Goal: Transaction & Acquisition: Book appointment/travel/reservation

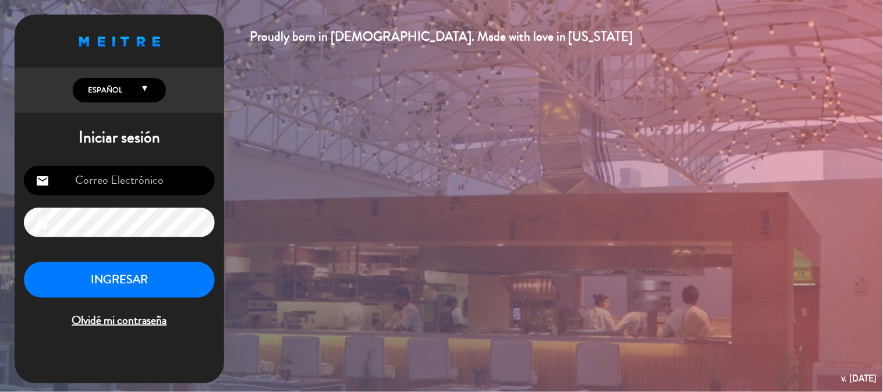
type input "[EMAIL_ADDRESS][PERSON_NAME][DOMAIN_NAME]"
click at [173, 292] on button "INGRESAR" at bounding box center [119, 280] width 191 height 37
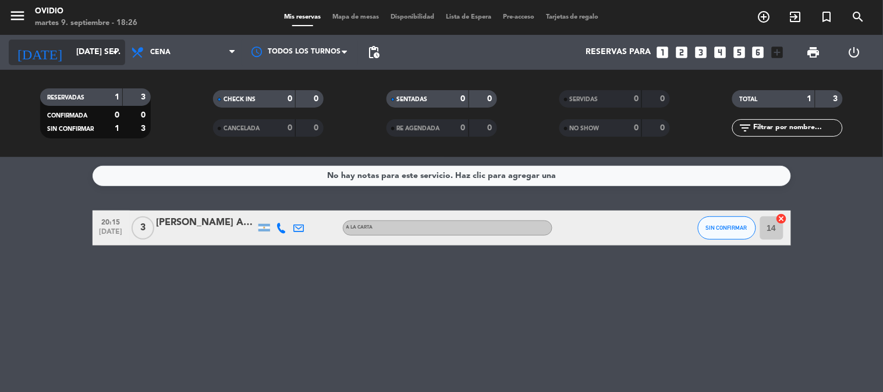
click at [120, 56] on icon "arrow_drop_down" at bounding box center [115, 52] width 14 height 14
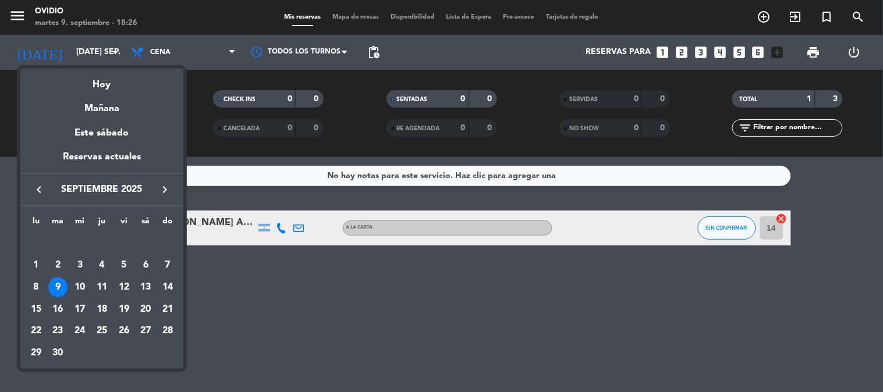
click at [116, 54] on div at bounding box center [441, 196] width 883 height 392
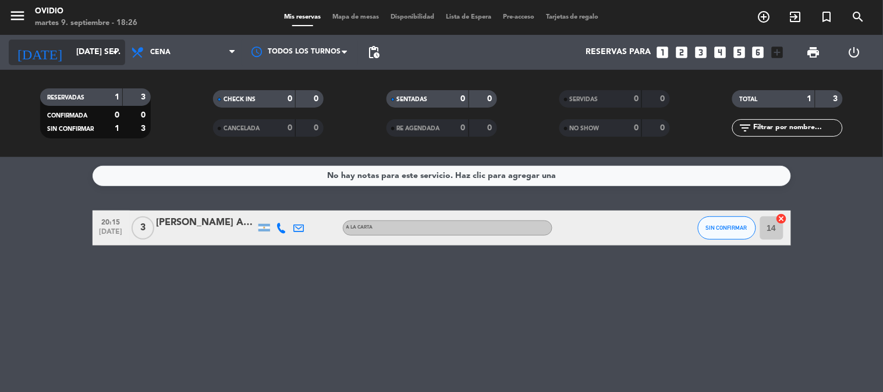
click at [116, 44] on div "[DATE] [DATE] sep. arrow_drop_down" at bounding box center [67, 53] width 116 height 26
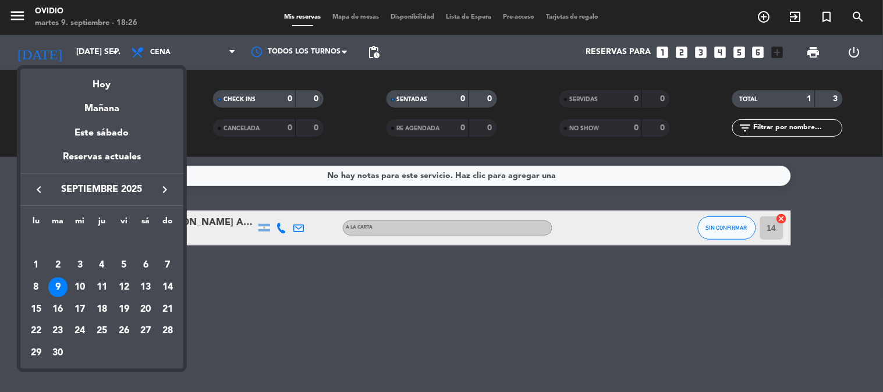
click at [446, 228] on div at bounding box center [441, 196] width 883 height 392
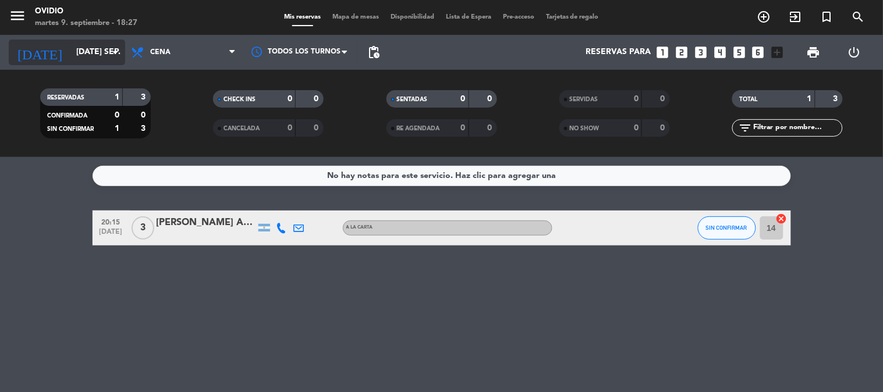
click at [118, 51] on icon "arrow_drop_down" at bounding box center [115, 52] width 14 height 14
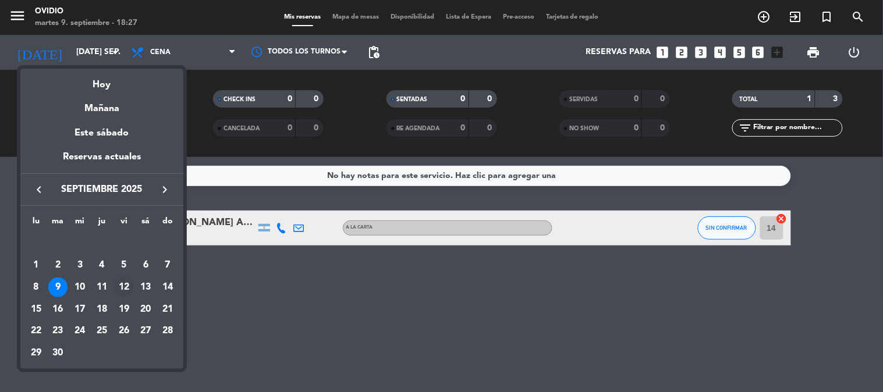
click at [127, 279] on div "12" at bounding box center [124, 288] width 20 height 20
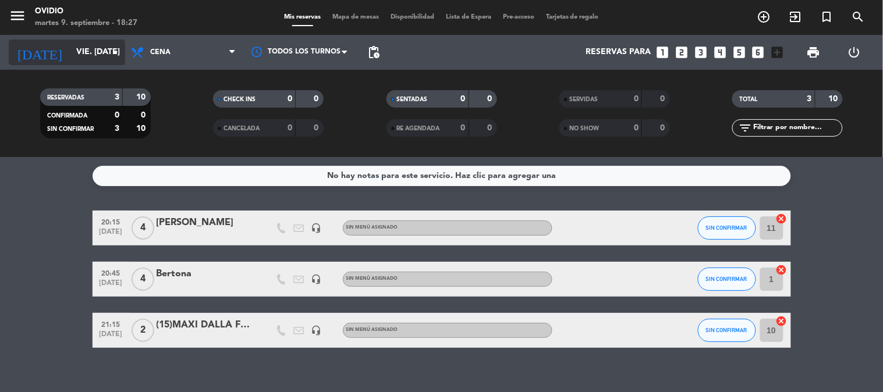
click at [113, 53] on icon "arrow_drop_down" at bounding box center [115, 52] width 14 height 14
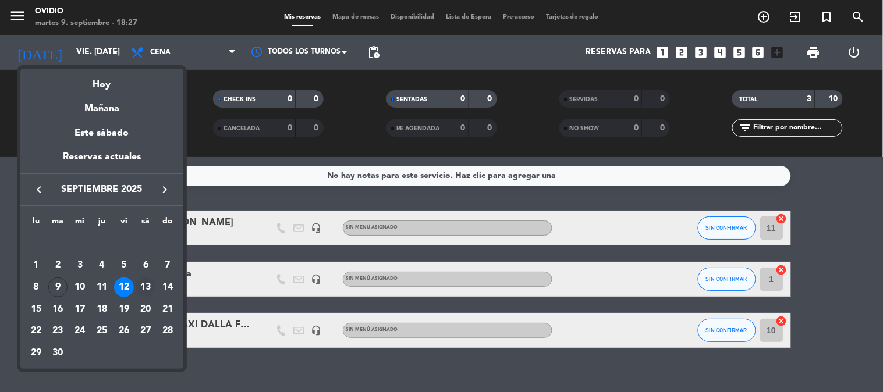
click at [140, 287] on div "13" at bounding box center [146, 288] width 20 height 20
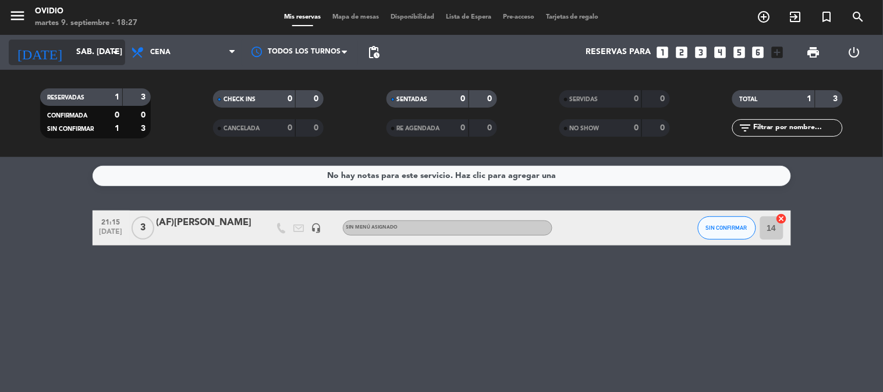
click at [114, 49] on icon "arrow_drop_down" at bounding box center [115, 52] width 14 height 14
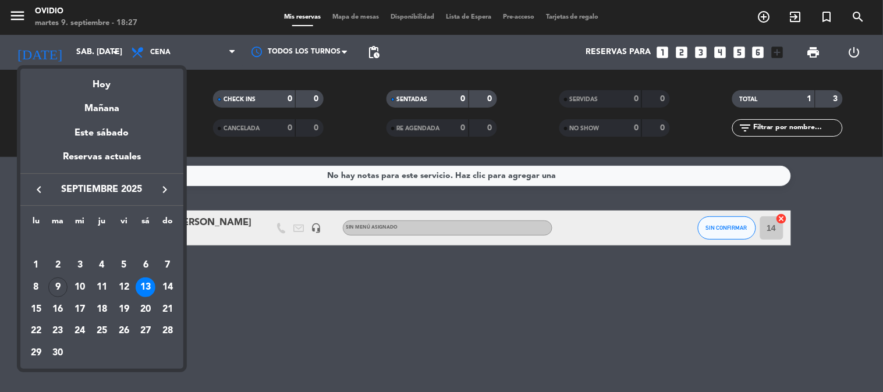
click at [243, 291] on div at bounding box center [441, 196] width 883 height 392
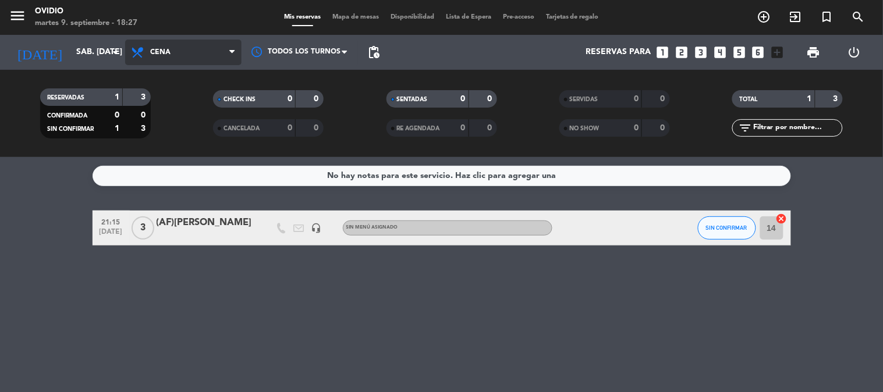
drag, startPoint x: 231, startPoint y: 54, endPoint x: 230, endPoint y: 37, distance: 16.3
click at [231, 51] on icon at bounding box center [231, 52] width 5 height 9
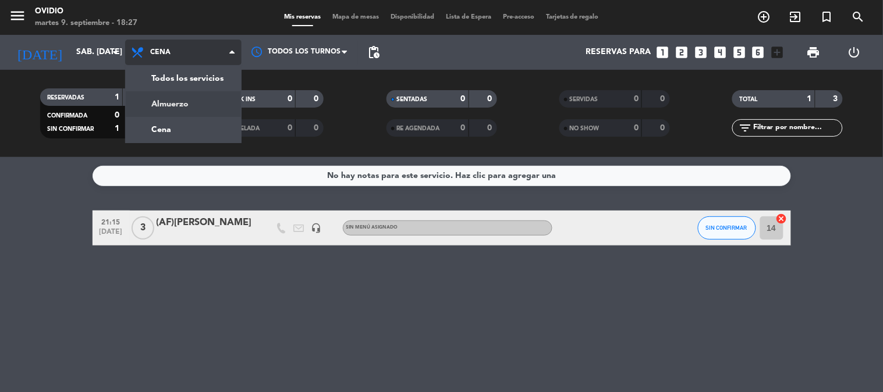
click at [171, 105] on div "menu [PERSON_NAME] 9. septiembre - 18:27 Mis reservas Mapa de mesas Disponibili…" at bounding box center [441, 78] width 883 height 157
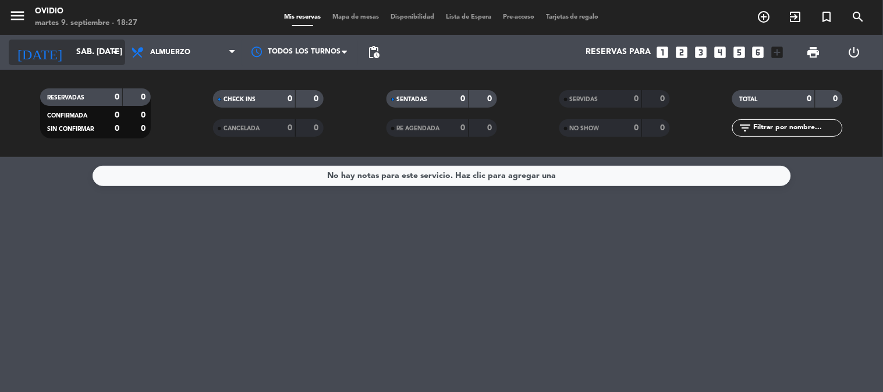
click at [117, 50] on icon "arrow_drop_down" at bounding box center [115, 52] width 14 height 14
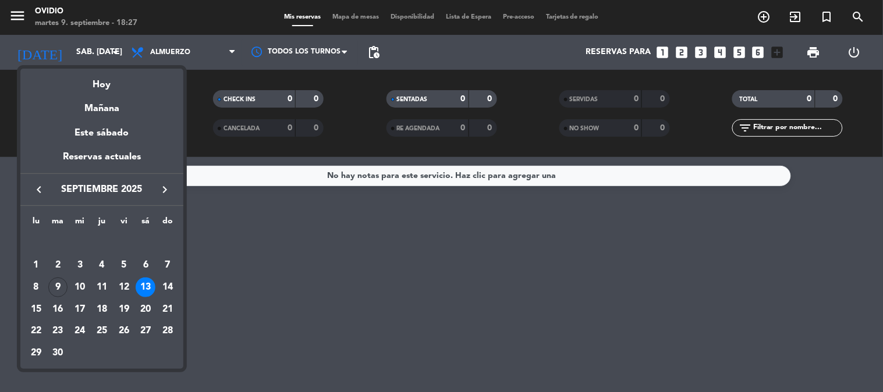
click at [196, 79] on div at bounding box center [441, 196] width 883 height 392
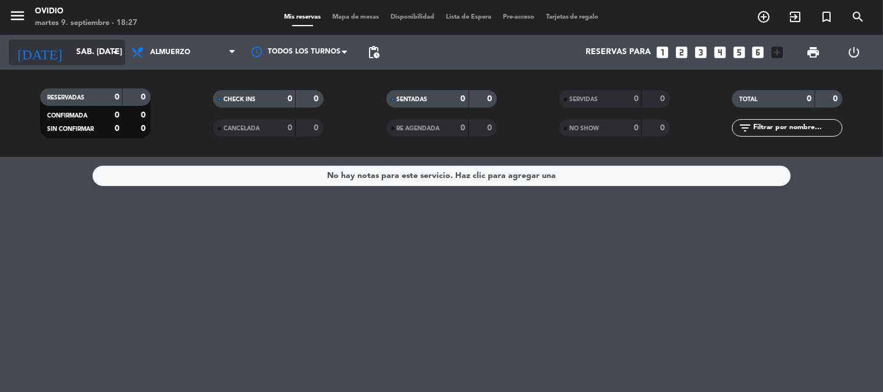
click at [103, 56] on input "sáb. [DATE]" at bounding box center [125, 52] width 111 height 21
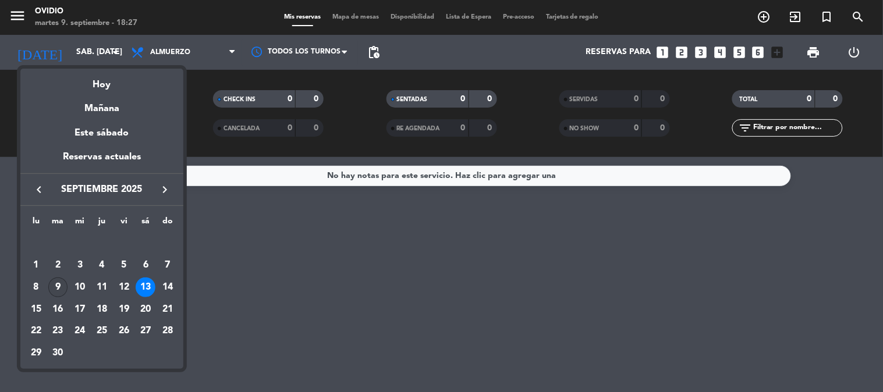
click at [50, 284] on div "9" at bounding box center [58, 288] width 20 height 20
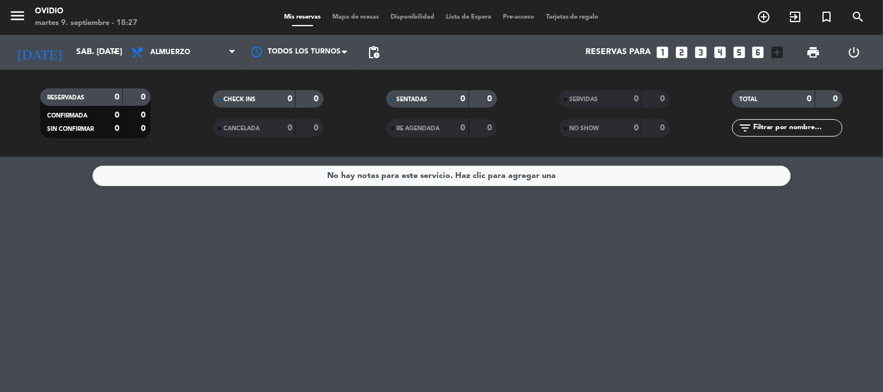
type input "[DATE] sep."
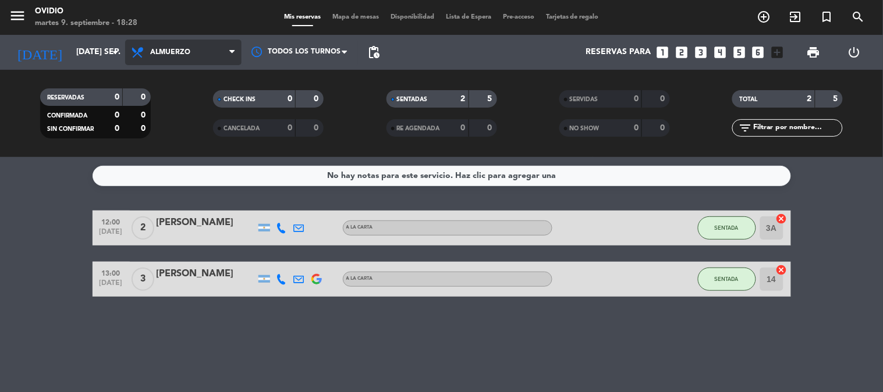
click at [193, 48] on span "Almuerzo" at bounding box center [183, 53] width 116 height 26
click at [166, 125] on div "menu [PERSON_NAME] 9. septiembre - 18:28 Mis reservas Mapa de mesas Disponibili…" at bounding box center [441, 78] width 883 height 157
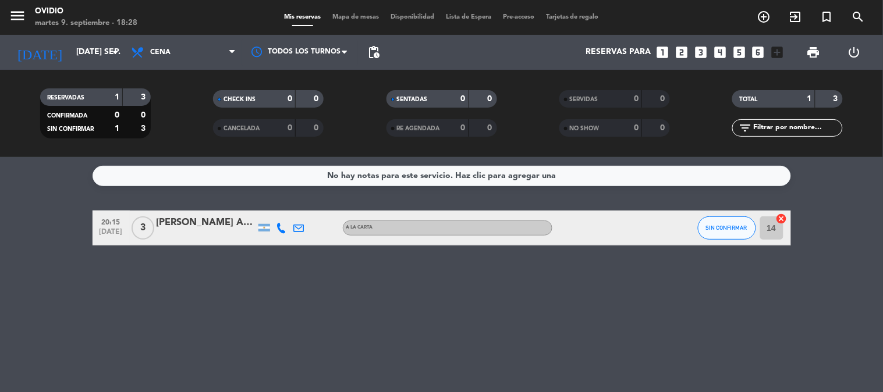
click at [165, 272] on div "No hay notas para este servicio. Haz clic para agregar una 20:15 [DATE] 3 [PERS…" at bounding box center [441, 274] width 883 height 235
click at [764, 8] on span "add_circle_outline" at bounding box center [764, 17] width 31 height 20
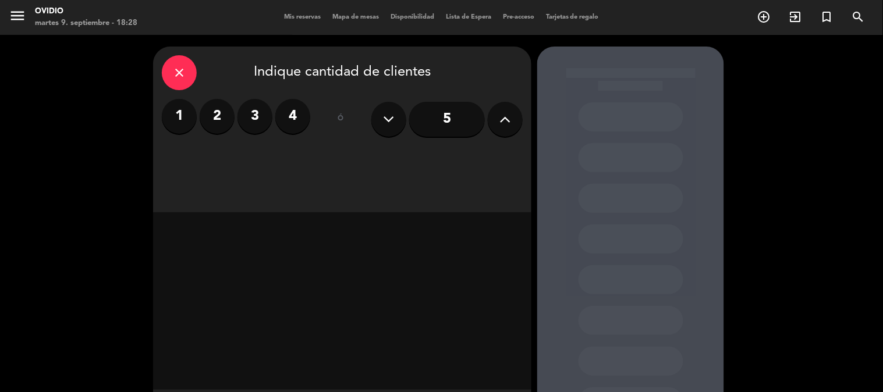
click at [501, 113] on icon at bounding box center [505, 119] width 11 height 17
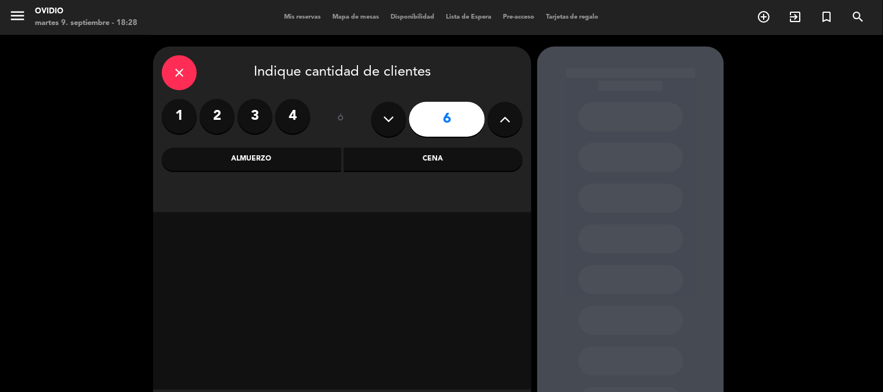
click at [503, 108] on button at bounding box center [505, 119] width 35 height 35
click at [394, 114] on icon at bounding box center [389, 119] width 11 height 17
type input "6"
click at [188, 70] on div "close" at bounding box center [179, 72] width 35 height 35
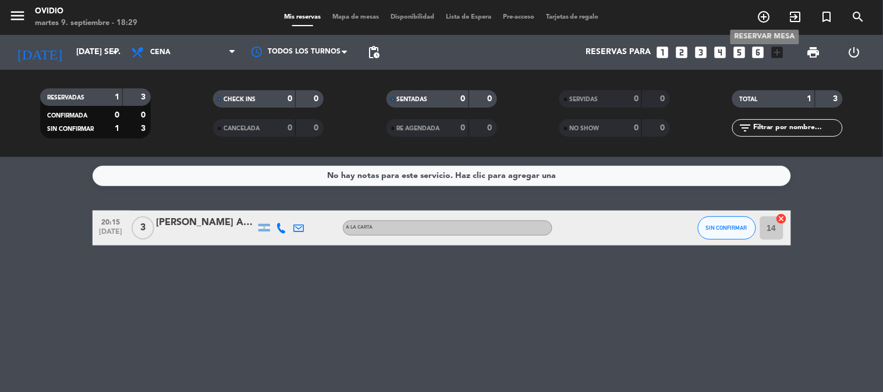
click at [765, 13] on icon "add_circle_outline" at bounding box center [764, 17] width 14 height 14
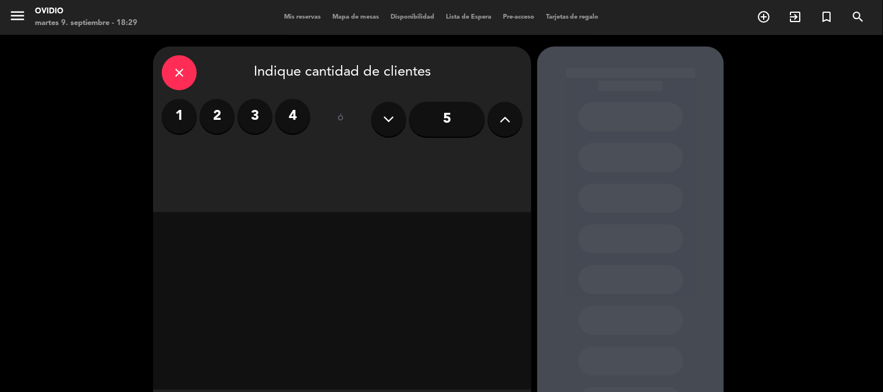
click at [263, 115] on label "3" at bounding box center [255, 116] width 35 height 35
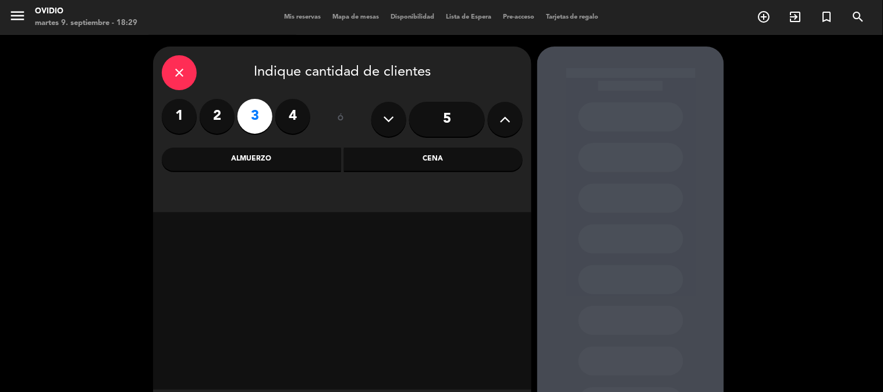
click at [465, 169] on div "Cena" at bounding box center [433, 159] width 179 height 23
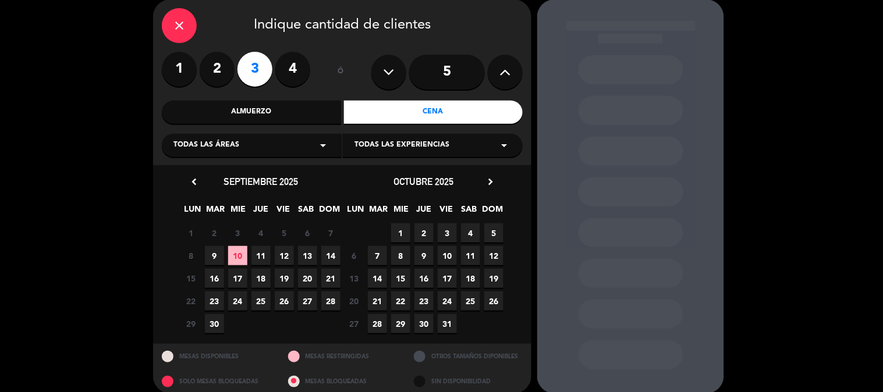
scroll to position [60, 0]
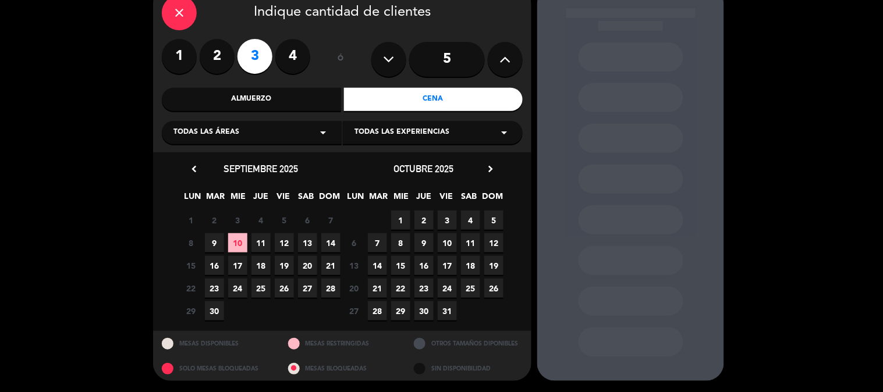
click at [243, 250] on span "10" at bounding box center [237, 242] width 19 height 19
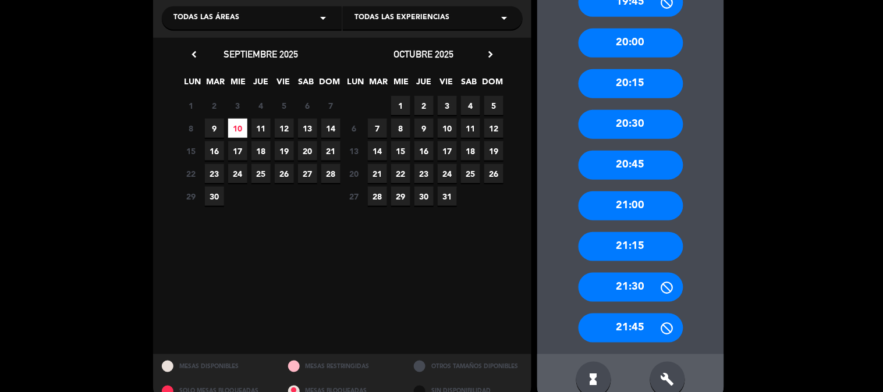
scroll to position [176, 0]
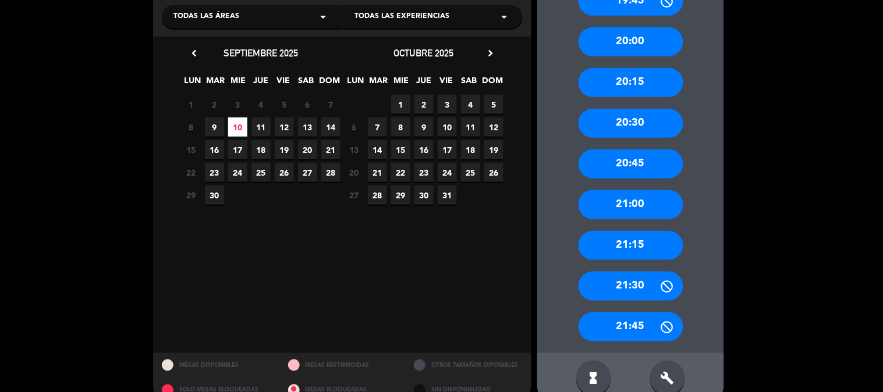
click at [648, 243] on div "21:15" at bounding box center [631, 245] width 105 height 29
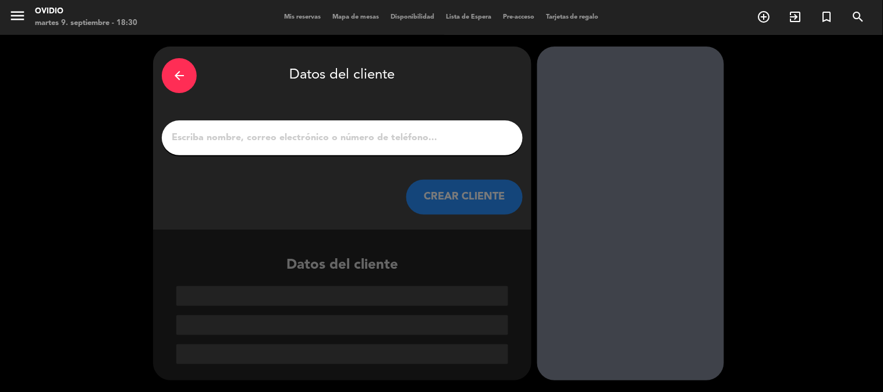
scroll to position [0, 0]
click at [269, 126] on div at bounding box center [342, 137] width 361 height 35
click at [270, 144] on input "1" at bounding box center [342, 138] width 343 height 16
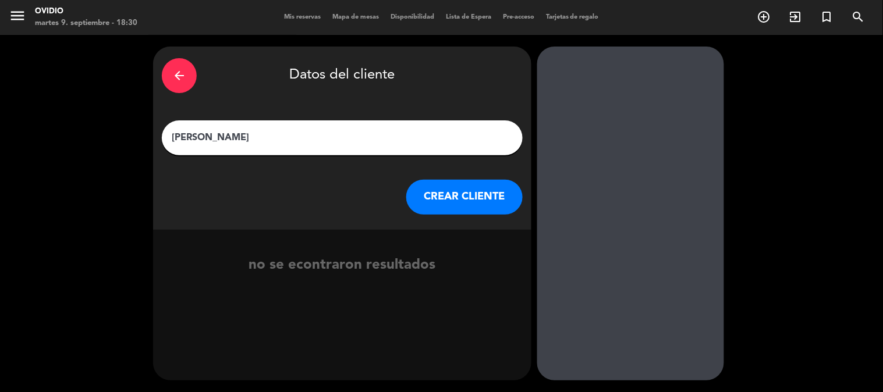
type input "[PERSON_NAME]"
click at [423, 208] on button "CREAR CLIENTE" at bounding box center [464, 197] width 116 height 35
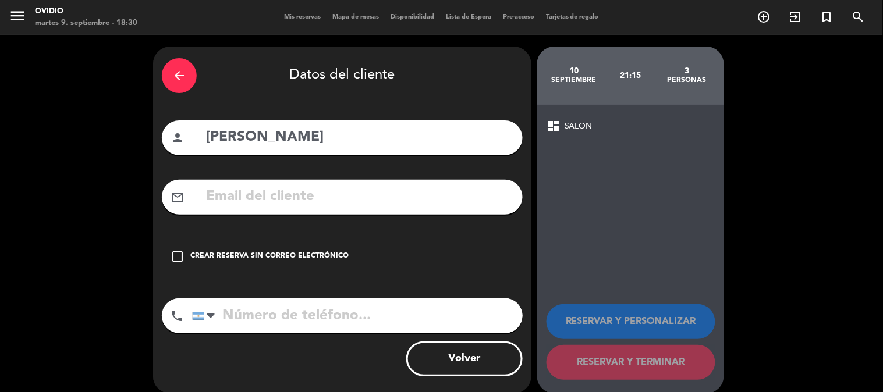
click at [179, 257] on icon "check_box_outline_blank" at bounding box center [178, 257] width 14 height 14
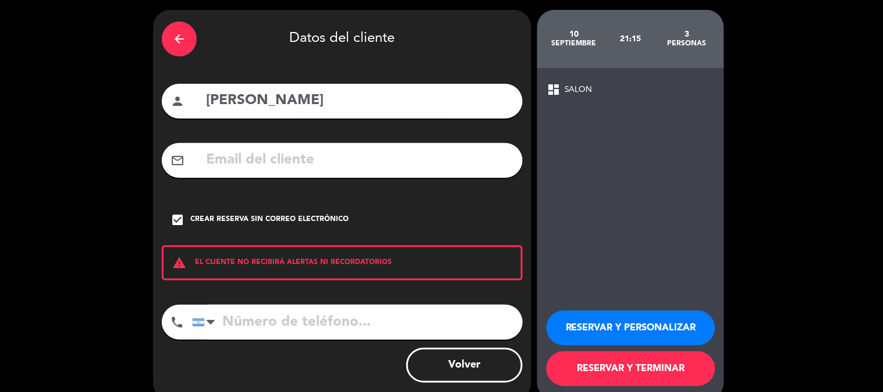
scroll to position [56, 0]
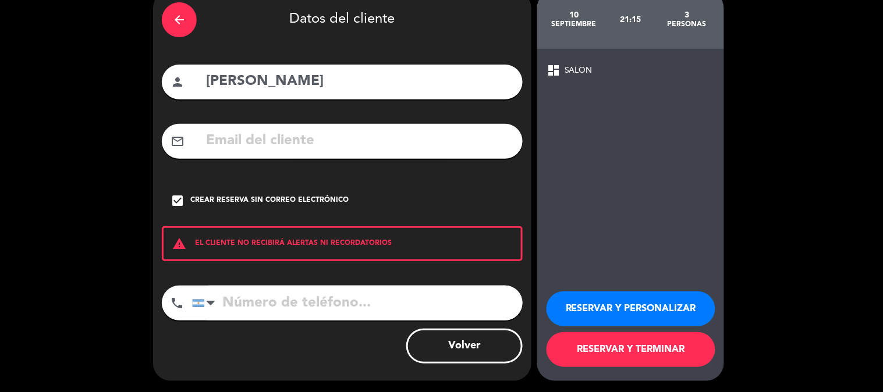
click at [664, 351] on button "RESERVAR Y TERMINAR" at bounding box center [631, 349] width 169 height 35
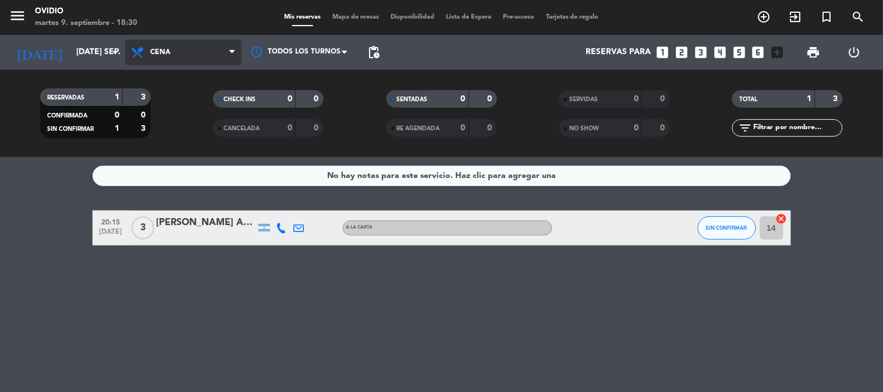
click at [208, 59] on span "Cena" at bounding box center [183, 53] width 116 height 26
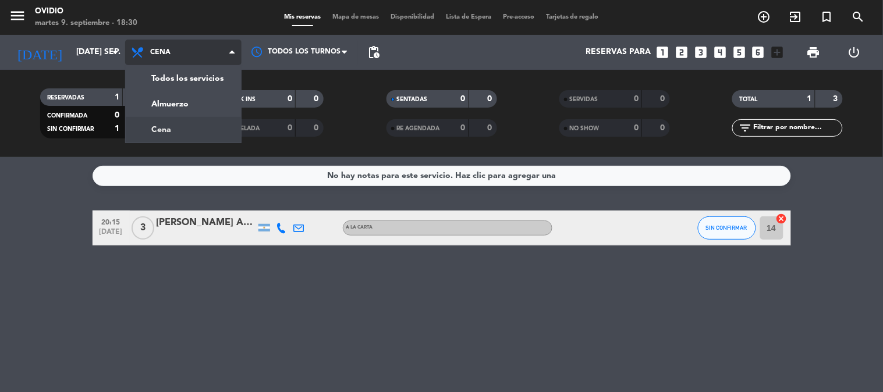
click at [229, 52] on icon at bounding box center [231, 52] width 5 height 9
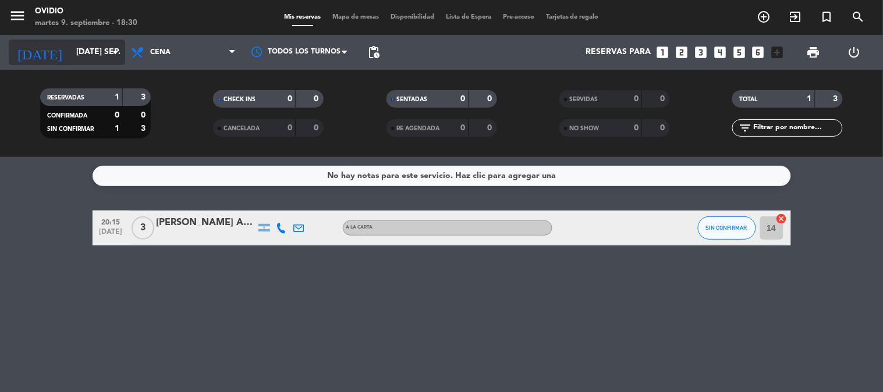
click at [114, 47] on icon "arrow_drop_down" at bounding box center [115, 52] width 14 height 14
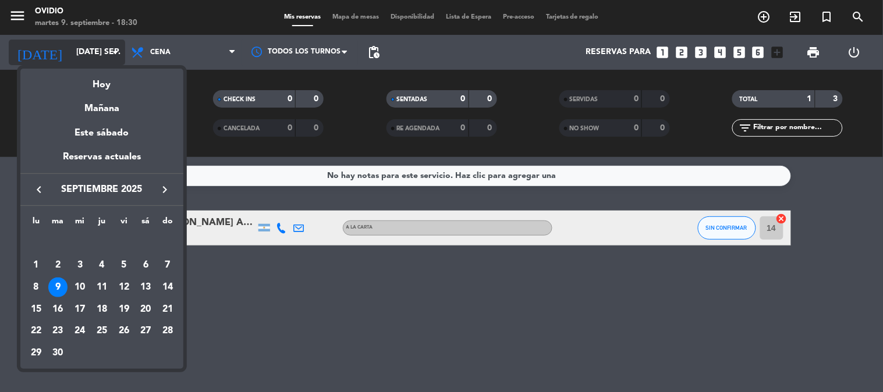
click at [114, 47] on div at bounding box center [441, 196] width 883 height 392
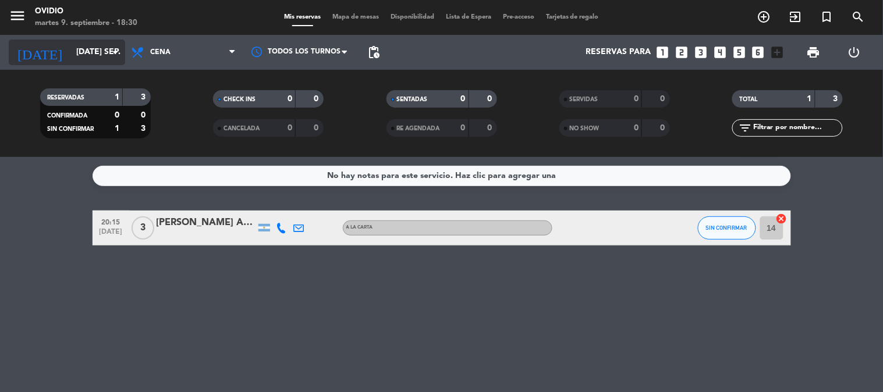
click at [114, 47] on icon "arrow_drop_down" at bounding box center [115, 52] width 14 height 14
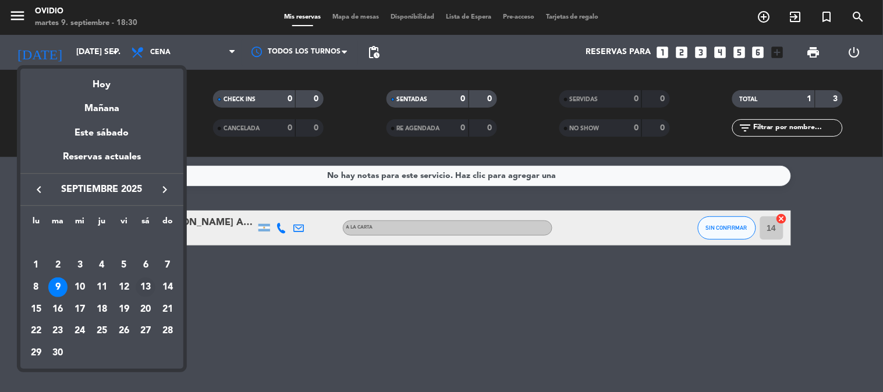
click at [146, 289] on div "13" at bounding box center [146, 288] width 20 height 20
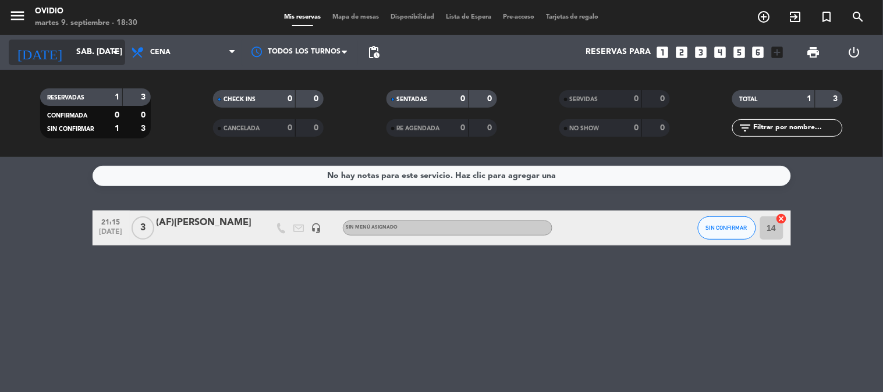
click at [114, 51] on icon "arrow_drop_down" at bounding box center [115, 52] width 14 height 14
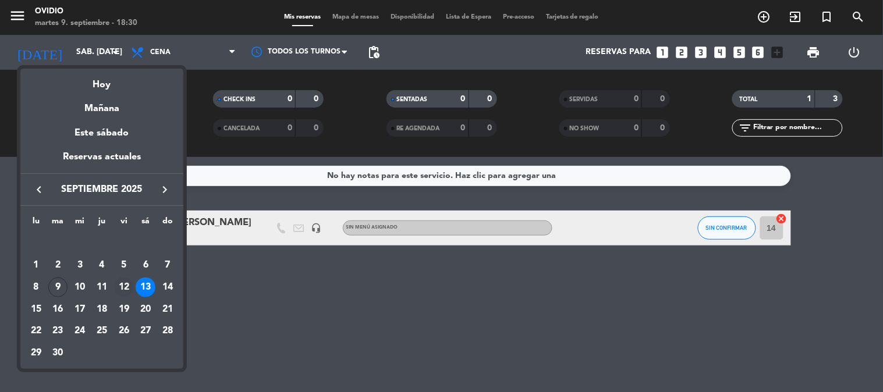
click at [122, 277] on td "12" at bounding box center [124, 288] width 22 height 22
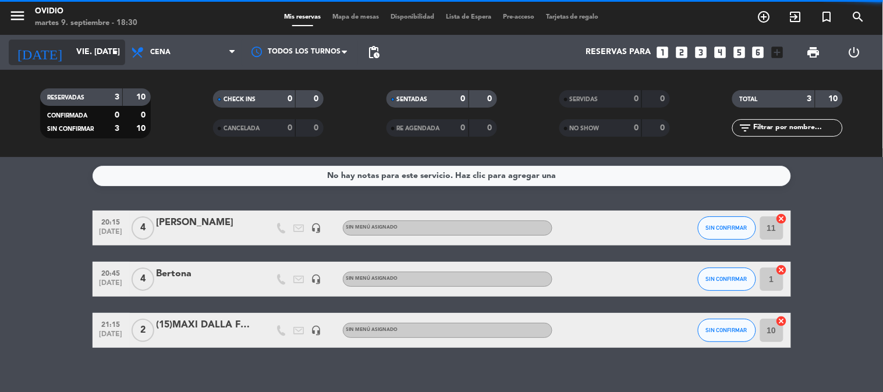
click at [115, 55] on icon "arrow_drop_down" at bounding box center [115, 52] width 14 height 14
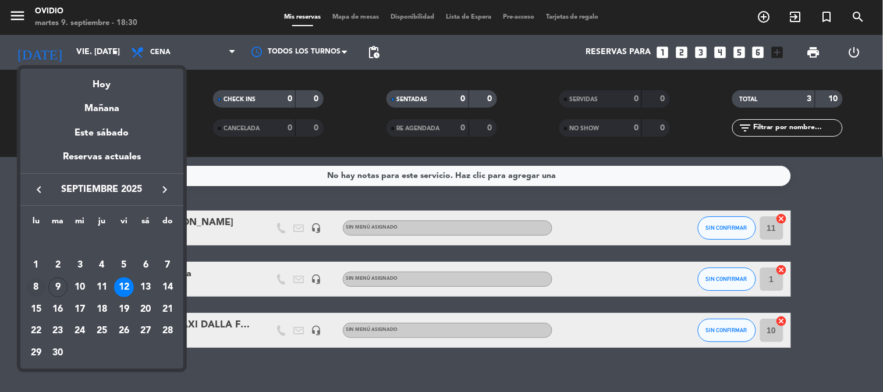
click at [41, 285] on div "8" at bounding box center [36, 288] width 20 height 20
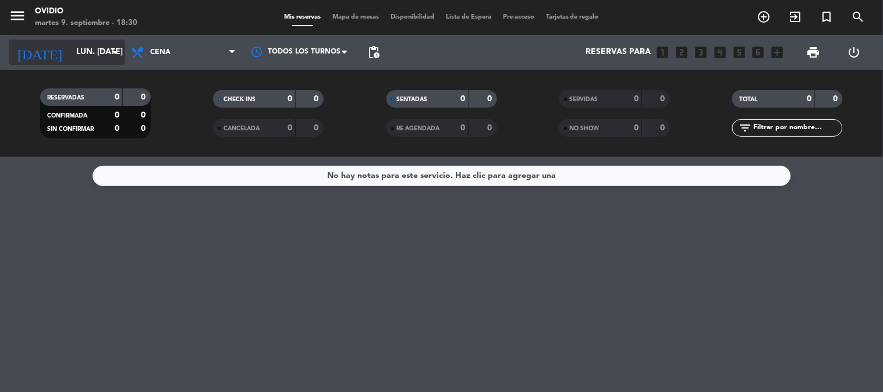
click at [113, 51] on icon "arrow_drop_down" at bounding box center [115, 52] width 14 height 14
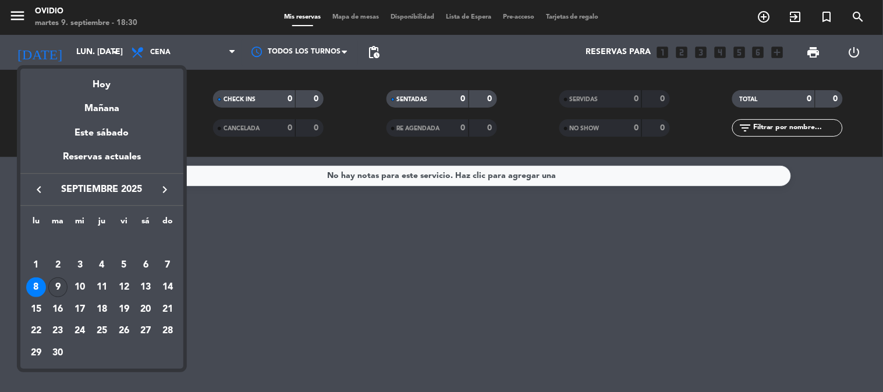
click at [59, 286] on div "9" at bounding box center [58, 288] width 20 height 20
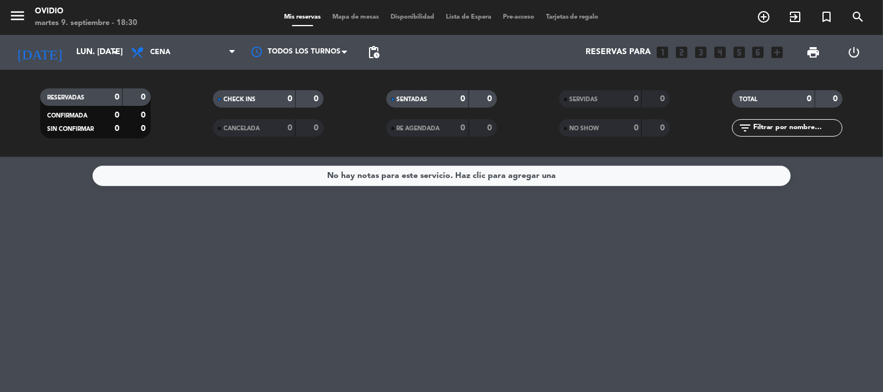
type input "[DATE] sep."
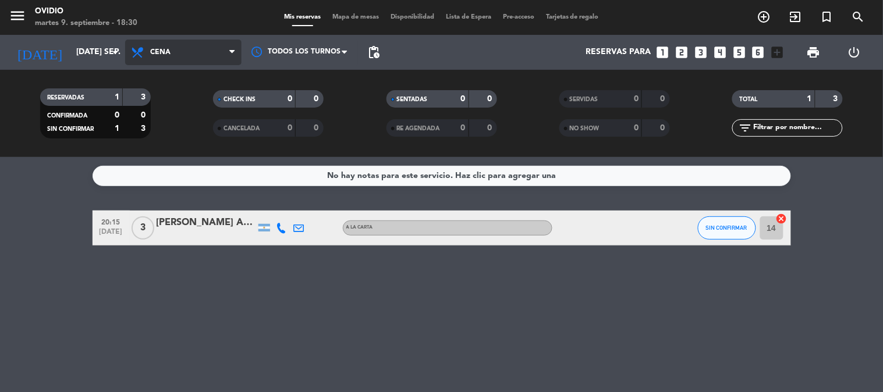
click at [227, 52] on span "Cena" at bounding box center [183, 53] width 116 height 26
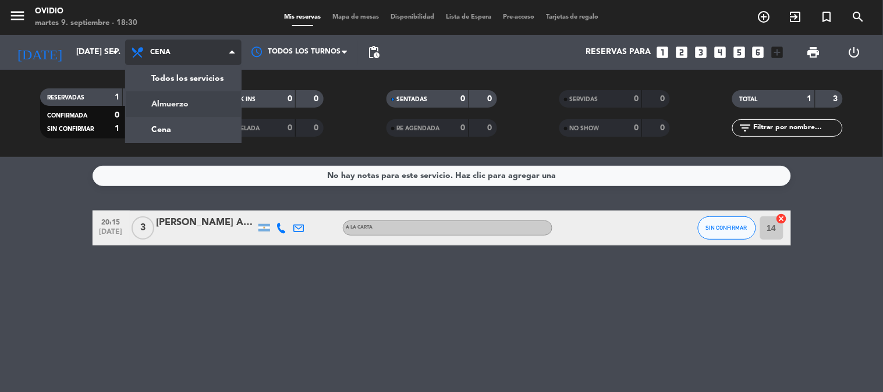
click at [172, 105] on div "menu [PERSON_NAME] 9. septiembre - 18:30 Mis reservas Mapa de mesas Disponibili…" at bounding box center [441, 78] width 883 height 157
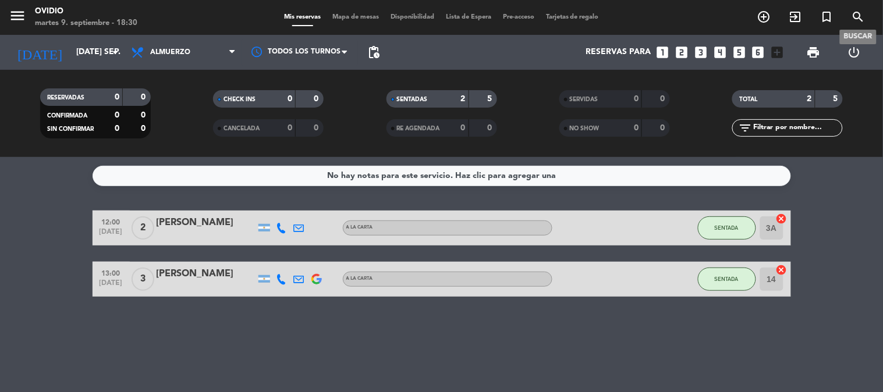
click at [860, 24] on span "search" at bounding box center [858, 17] width 31 height 20
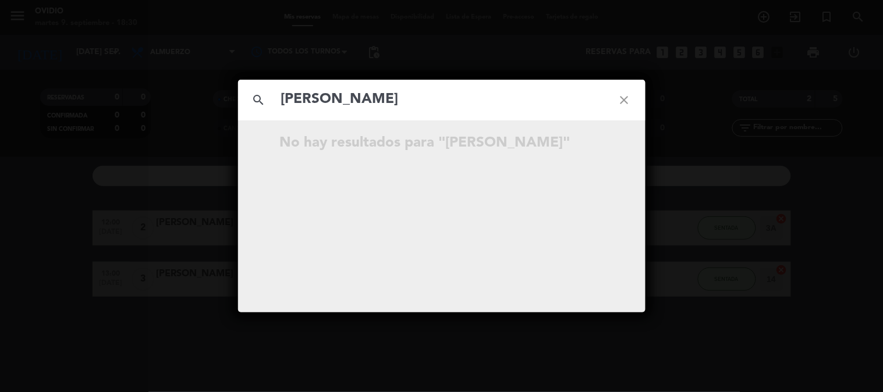
type input "[PERSON_NAME]"
drag, startPoint x: 295, startPoint y: 146, endPoint x: 307, endPoint y: 142, distance: 12.9
click at [295, 146] on span "[DATE]" at bounding box center [295, 144] width 29 height 15
click at [373, 140] on span "3" at bounding box center [369, 144] width 21 height 15
click at [591, 146] on icon "open_in_new" at bounding box center [596, 145] width 14 height 14
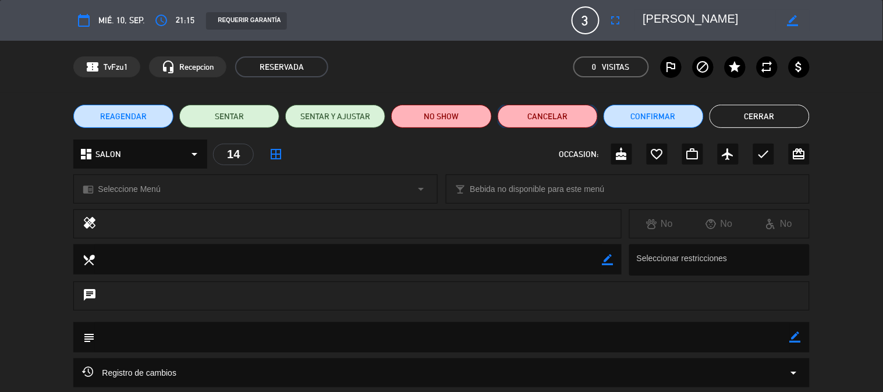
click at [545, 116] on button "Cancelar" at bounding box center [548, 116] width 100 height 23
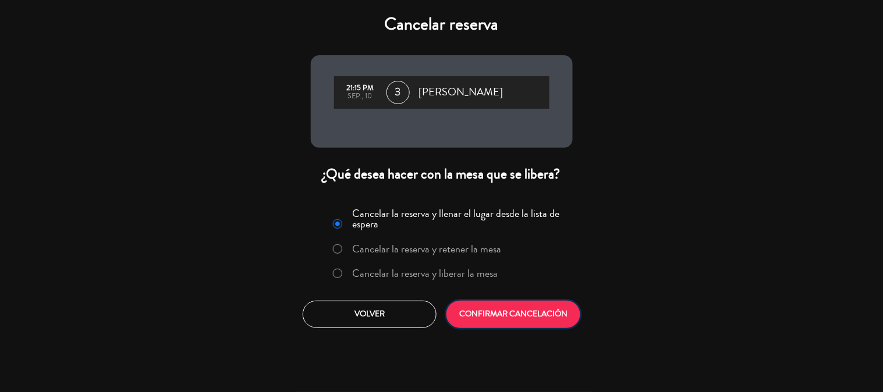
click at [522, 314] on button "CONFIRMAR CANCELACIÓN" at bounding box center [513, 314] width 134 height 27
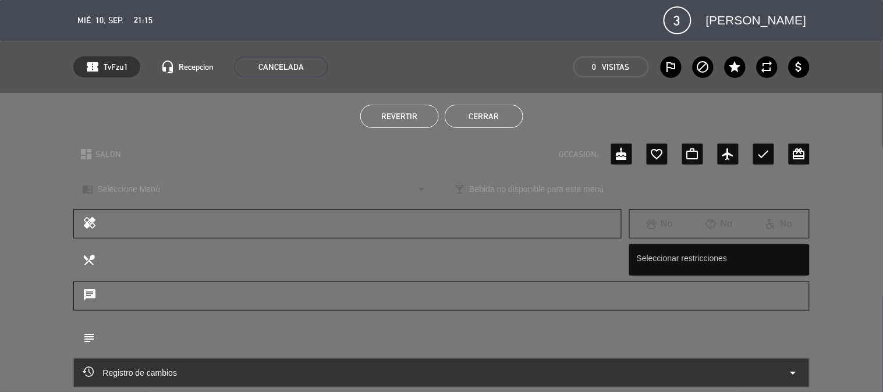
click at [458, 112] on button "Cerrar" at bounding box center [484, 116] width 79 height 23
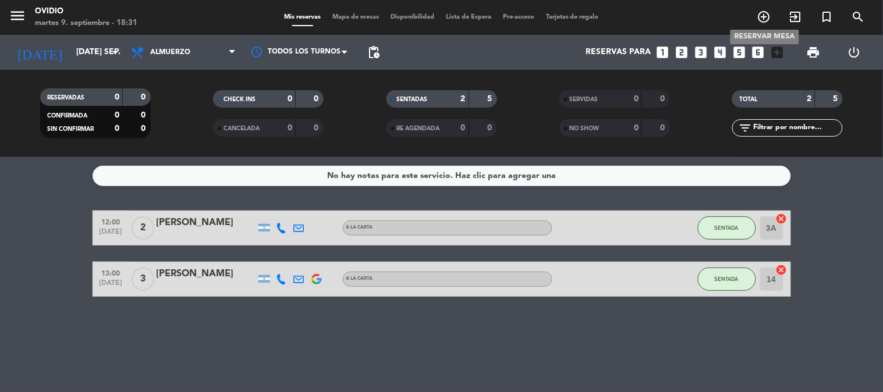
click at [763, 9] on span "add_circle_outline" at bounding box center [764, 17] width 31 height 20
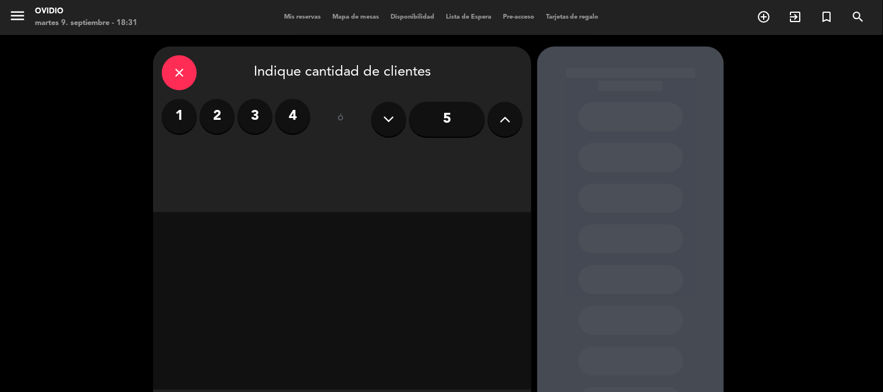
click at [292, 118] on label "4" at bounding box center [292, 116] width 35 height 35
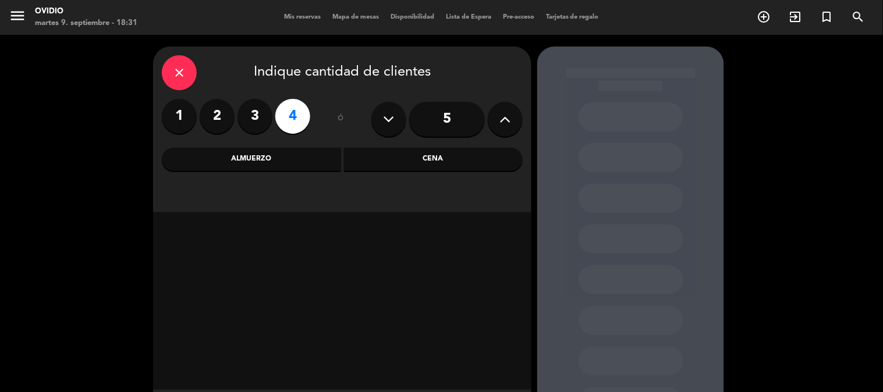
click at [292, 118] on label "4" at bounding box center [292, 116] width 35 height 35
click at [463, 176] on div "close Indique cantidad de clientes 1 2 3 4 ó 5 Almuerzo Cena" at bounding box center [342, 130] width 378 height 166
click at [457, 159] on div "Cena" at bounding box center [433, 159] width 179 height 23
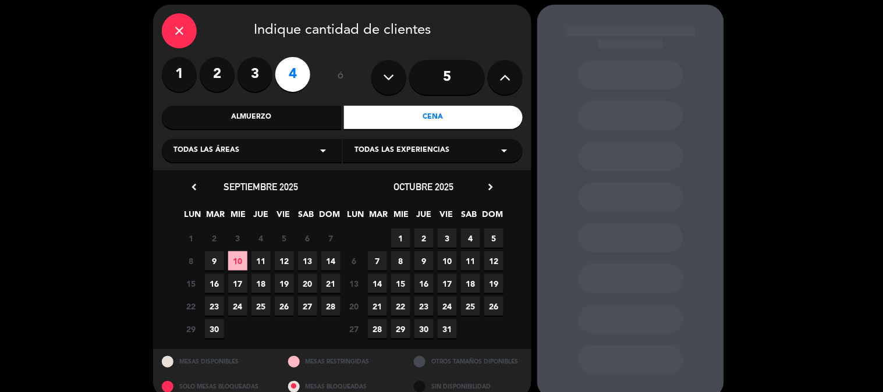
scroll to position [60, 0]
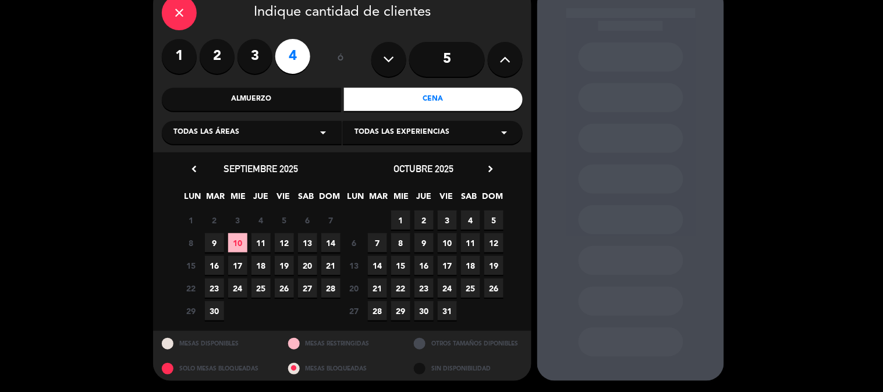
click at [210, 243] on span "9" at bounding box center [214, 242] width 19 height 19
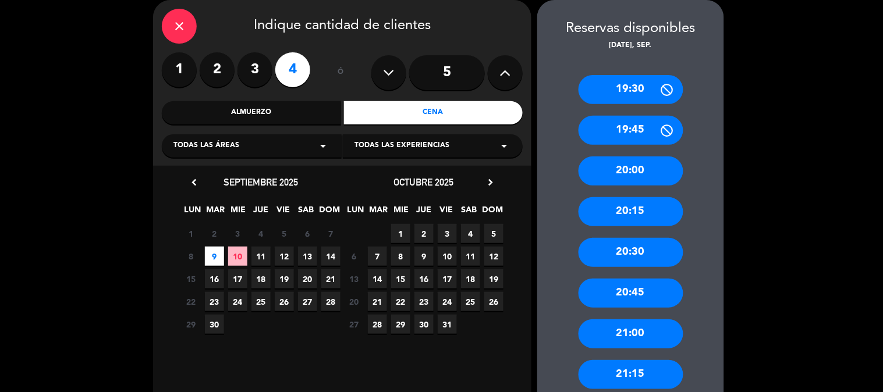
click at [632, 254] on div "20:30" at bounding box center [631, 252] width 105 height 29
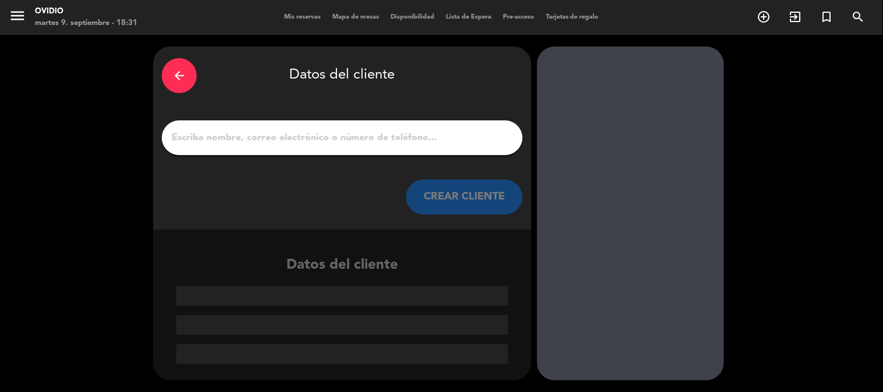
click at [266, 136] on input "1" at bounding box center [342, 138] width 343 height 16
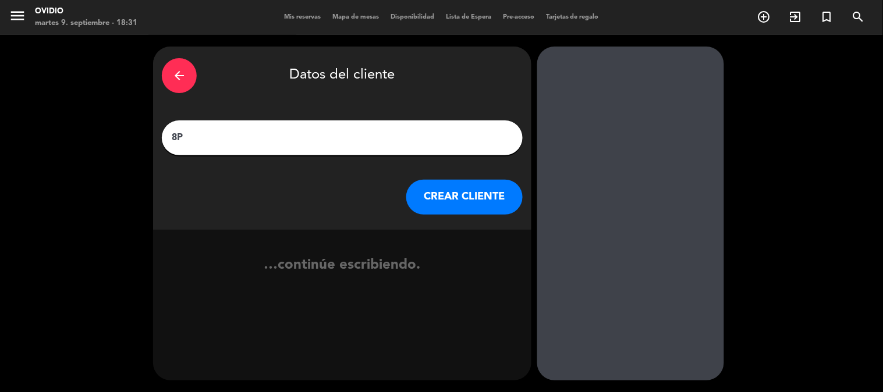
type input "8P"
click at [200, 88] on div "arrow_back Datos del cliente" at bounding box center [342, 75] width 361 height 41
click at [189, 83] on div "arrow_back" at bounding box center [179, 75] width 35 height 35
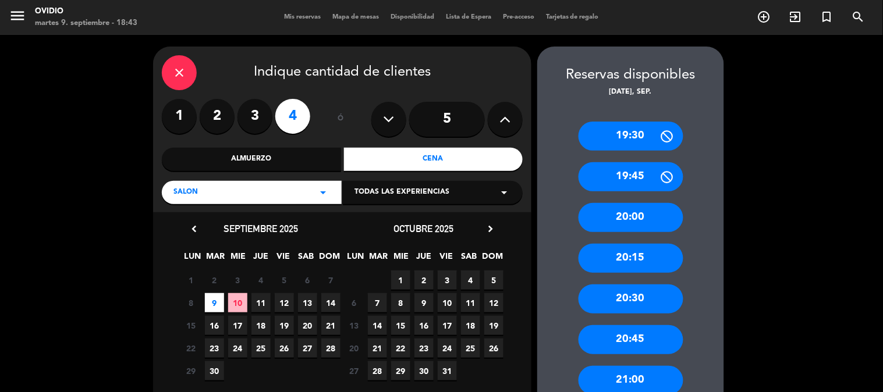
click at [180, 66] on icon "close" at bounding box center [179, 73] width 14 height 14
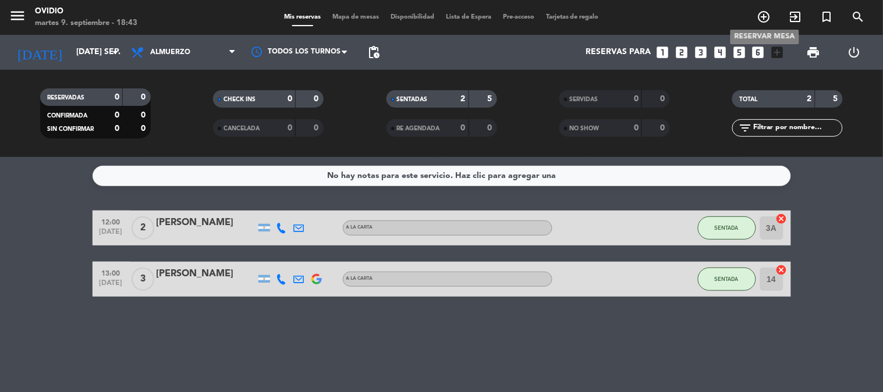
click at [766, 22] on icon "add_circle_outline" at bounding box center [764, 17] width 14 height 14
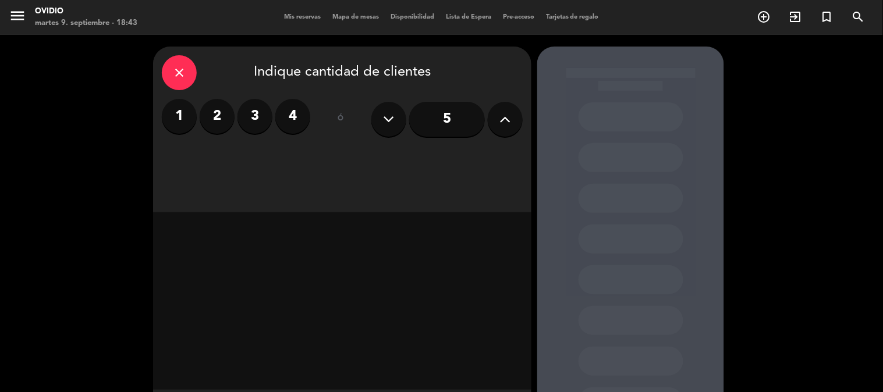
click at [253, 116] on label "3" at bounding box center [255, 116] width 35 height 35
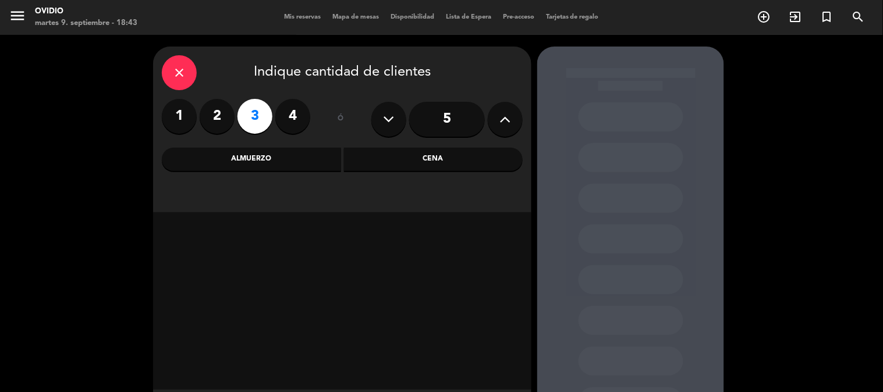
click at [434, 160] on div "Cena" at bounding box center [433, 159] width 179 height 23
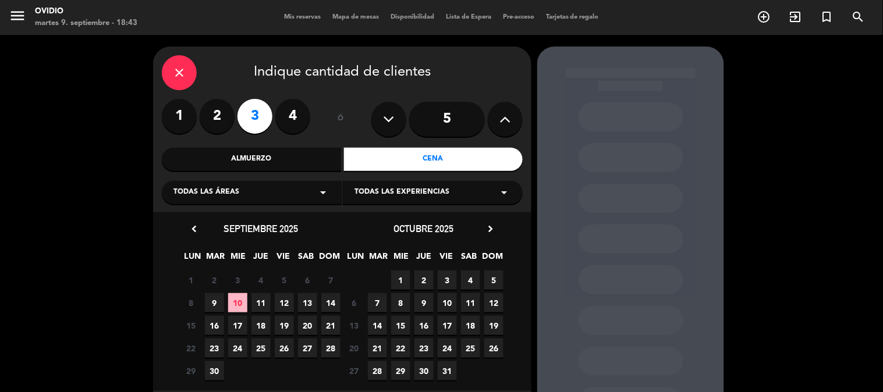
click at [239, 306] on span "10" at bounding box center [237, 302] width 19 height 19
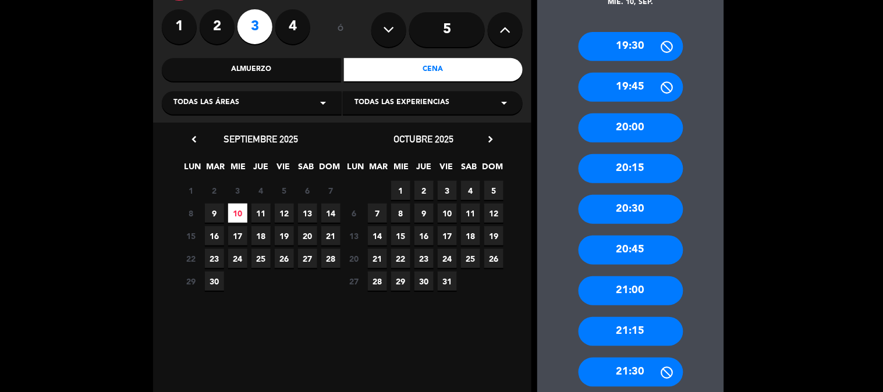
scroll to position [111, 0]
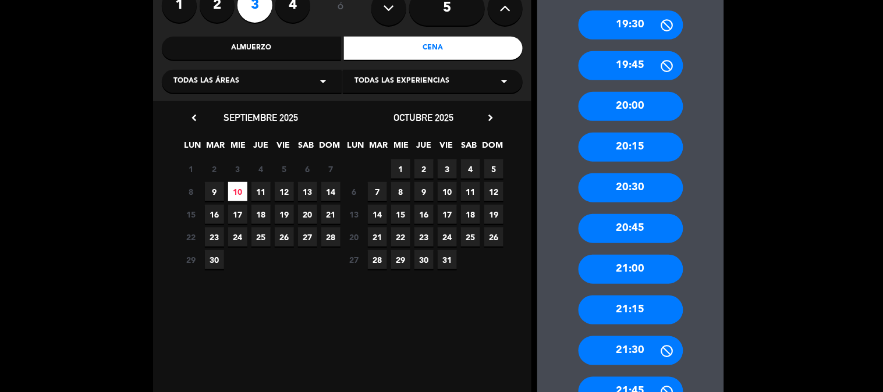
click at [632, 300] on div "21:15" at bounding box center [631, 310] width 105 height 29
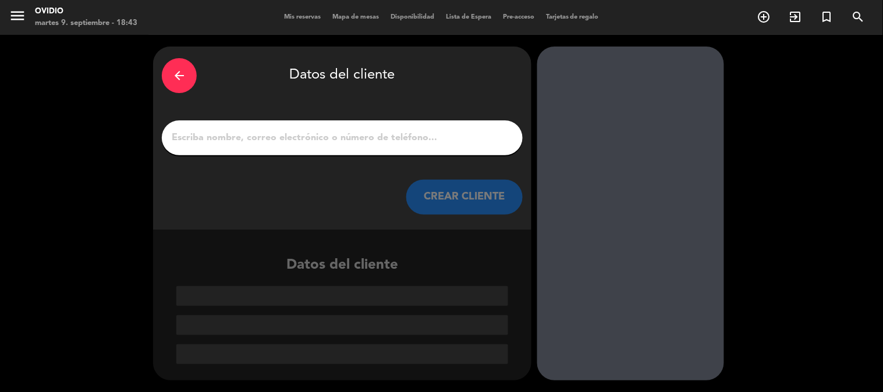
click at [259, 128] on div at bounding box center [342, 137] width 361 height 35
click at [267, 136] on input "1" at bounding box center [342, 138] width 343 height 16
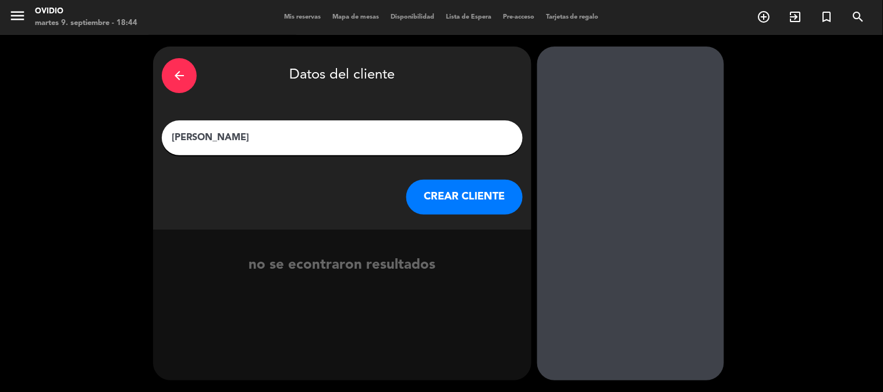
type input "[PERSON_NAME]"
click at [444, 194] on button "CREAR CLIENTE" at bounding box center [464, 197] width 116 height 35
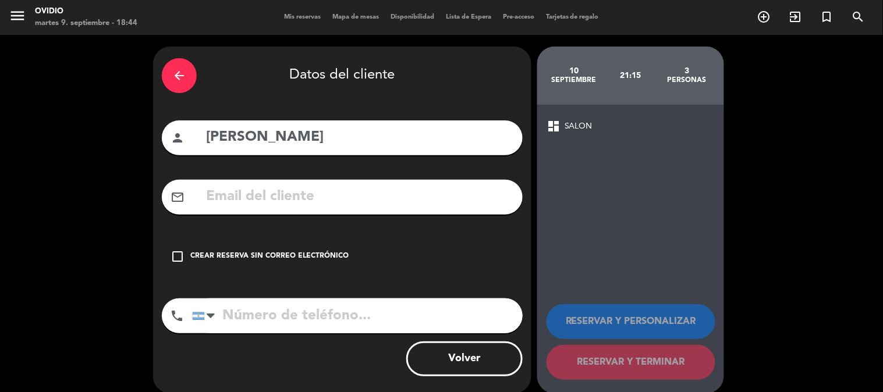
click at [176, 258] on icon "check_box_outline_blank" at bounding box center [178, 257] width 14 height 14
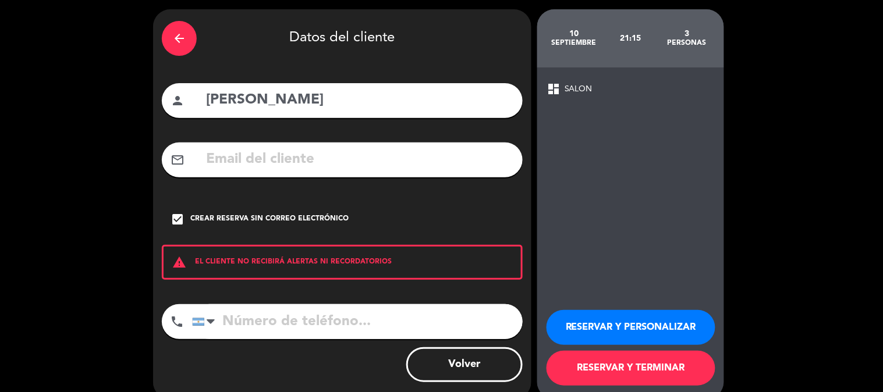
scroll to position [56, 0]
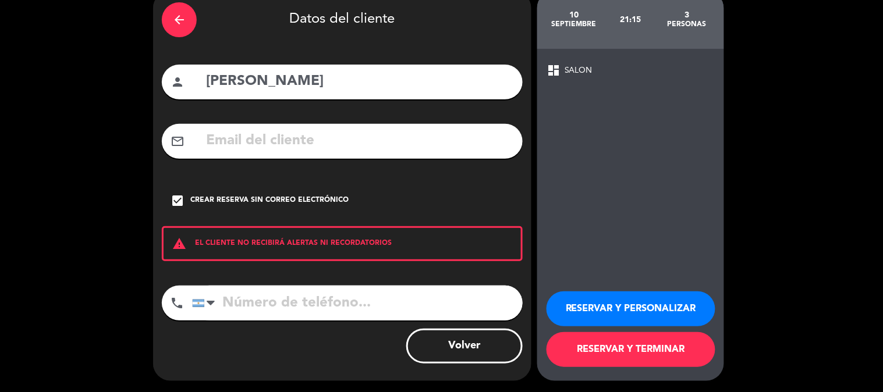
click at [628, 341] on button "RESERVAR Y TERMINAR" at bounding box center [631, 349] width 169 height 35
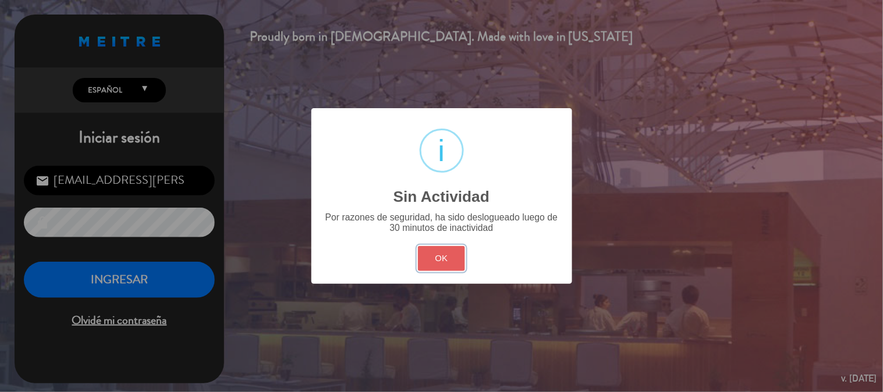
click at [451, 258] on button "OK" at bounding box center [441, 258] width 47 height 25
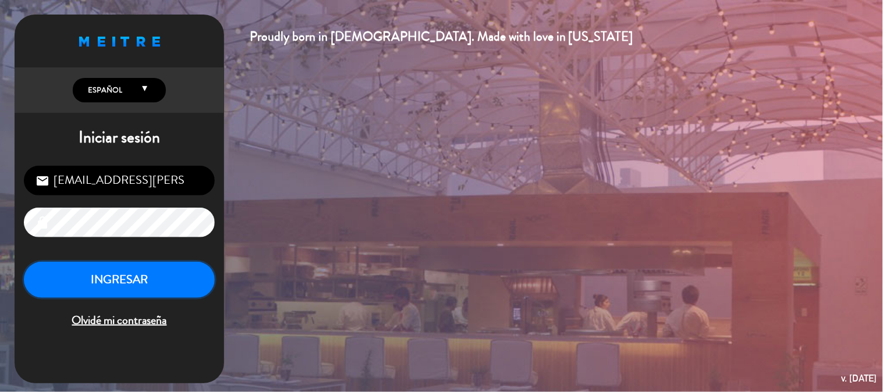
click at [109, 275] on button "INGRESAR" at bounding box center [119, 280] width 191 height 37
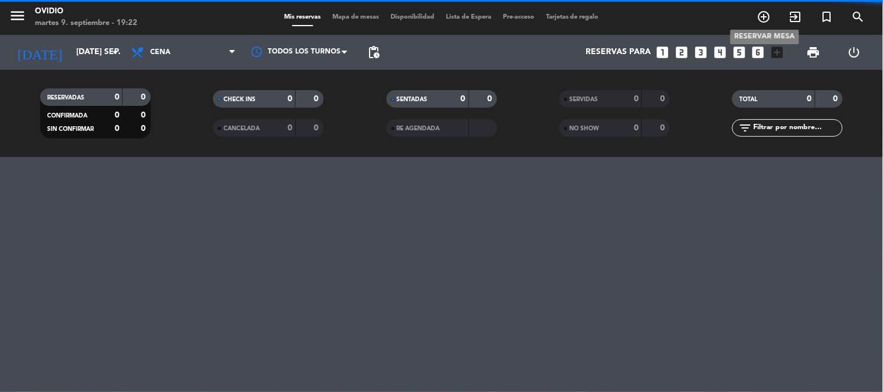
click at [767, 20] on icon "add_circle_outline" at bounding box center [764, 17] width 14 height 14
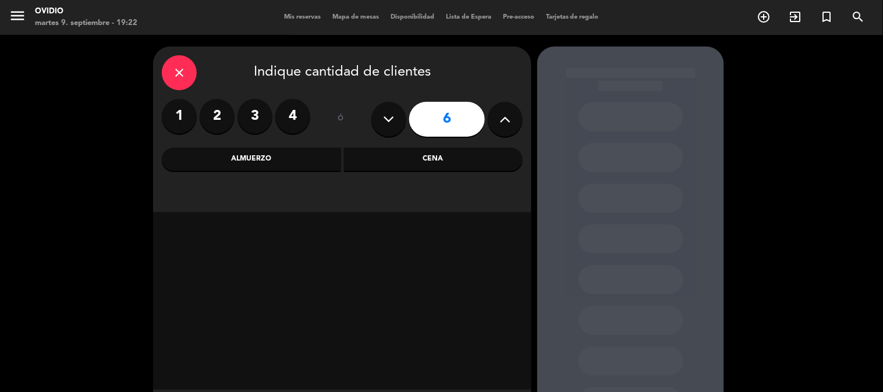
click at [210, 111] on label "2" at bounding box center [217, 116] width 35 height 35
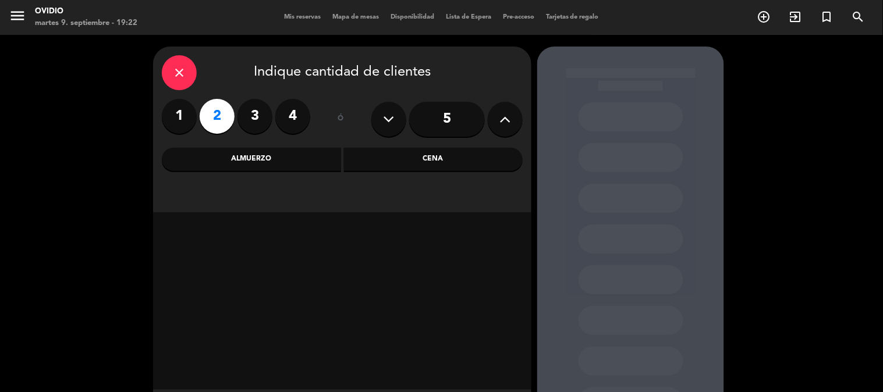
click at [438, 166] on div "Cena" at bounding box center [433, 159] width 179 height 23
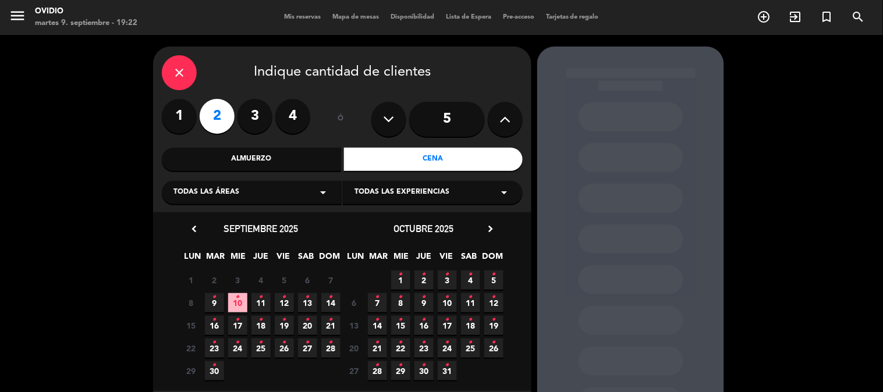
click at [222, 302] on span "9 •" at bounding box center [214, 302] width 19 height 19
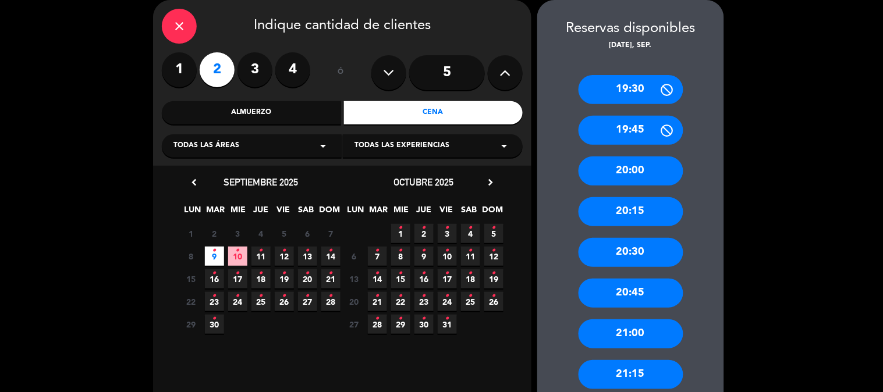
scroll to position [111, 0]
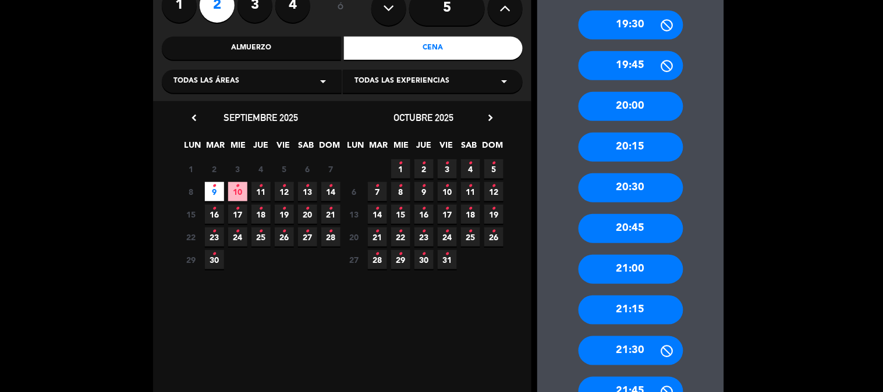
click at [632, 235] on div "20:45" at bounding box center [631, 228] width 105 height 29
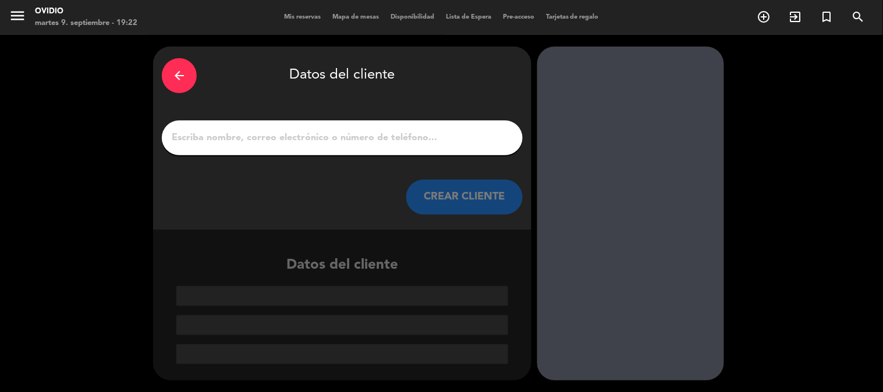
scroll to position [0, 0]
click at [242, 137] on input "1" at bounding box center [342, 138] width 343 height 16
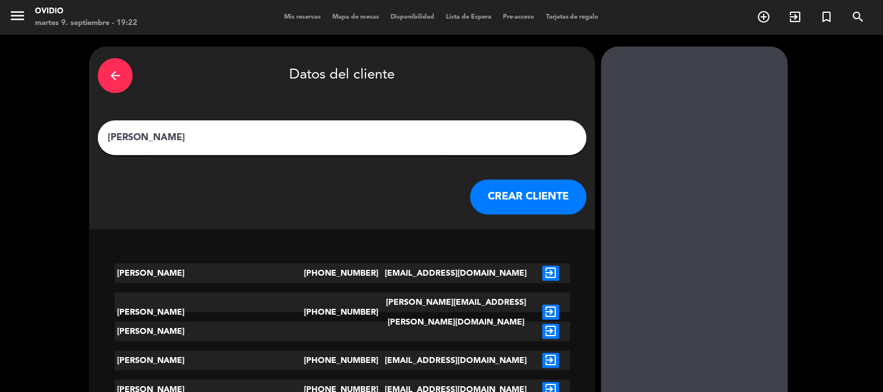
type input "[PERSON_NAME]"
click at [470, 200] on button "CREAR CLIENTE" at bounding box center [528, 197] width 116 height 35
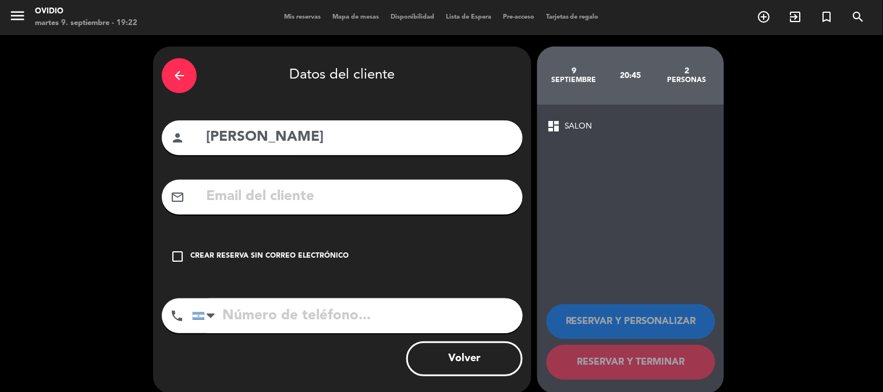
click at [178, 254] on icon "check_box_outline_blank" at bounding box center [178, 257] width 14 height 14
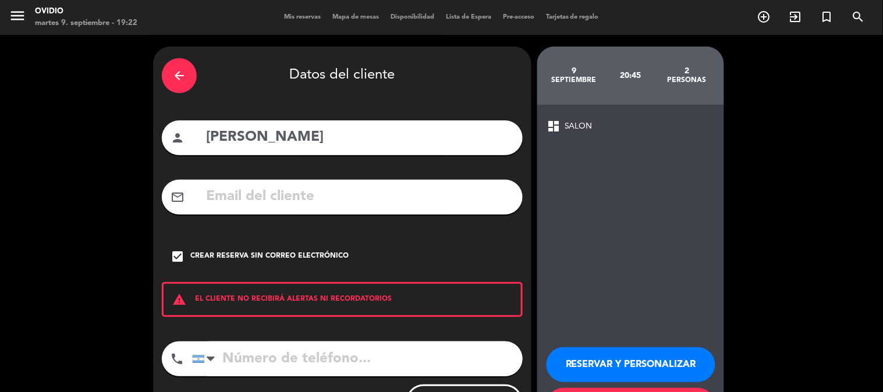
scroll to position [56, 0]
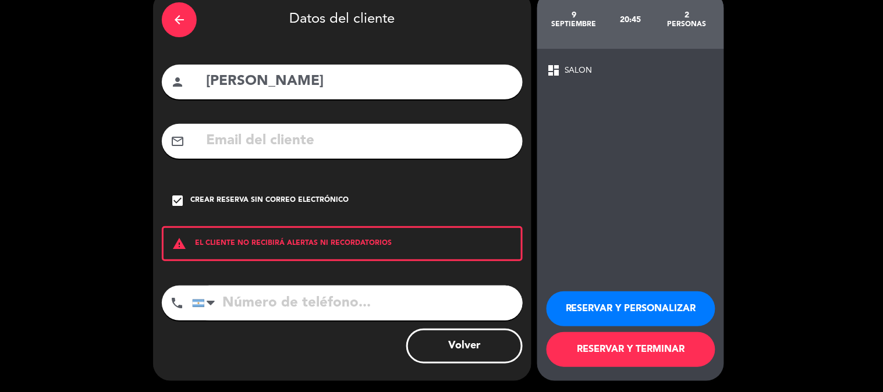
click at [563, 350] on button "RESERVAR Y TERMINAR" at bounding box center [631, 349] width 169 height 35
